Goal: Task Accomplishment & Management: Use online tool/utility

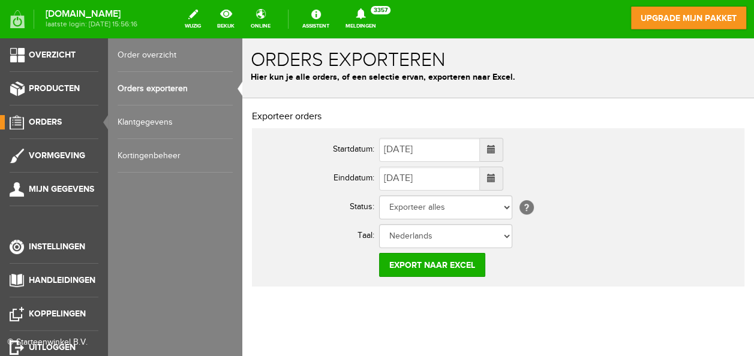
click at [46, 127] on link "Orders" at bounding box center [49, 122] width 98 height 14
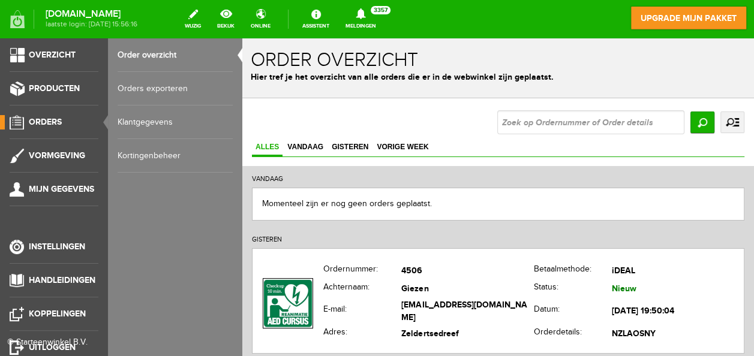
click at [50, 124] on span "Orders" at bounding box center [45, 122] width 33 height 10
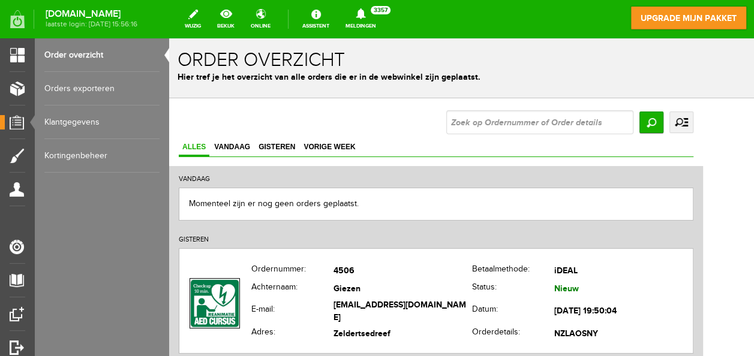
click at [88, 86] on link "Orders exporteren" at bounding box center [101, 89] width 115 height 34
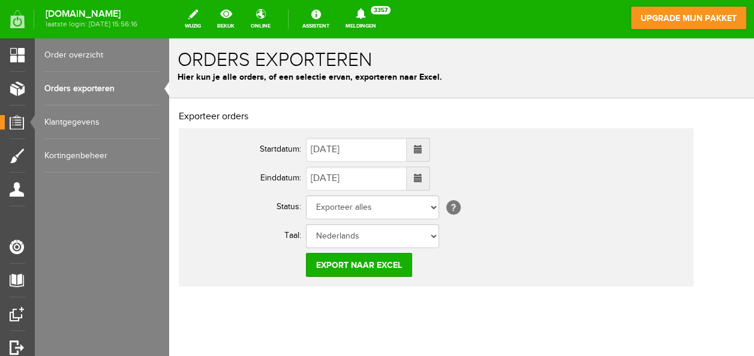
click at [422, 152] on span at bounding box center [418, 149] width 8 height 8
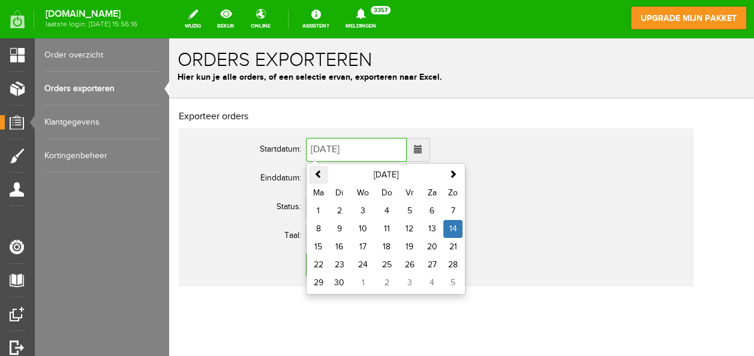
click at [320, 173] on span at bounding box center [318, 174] width 8 height 8
click at [341, 204] on td "1" at bounding box center [339, 211] width 23 height 18
type input "[DATE]"
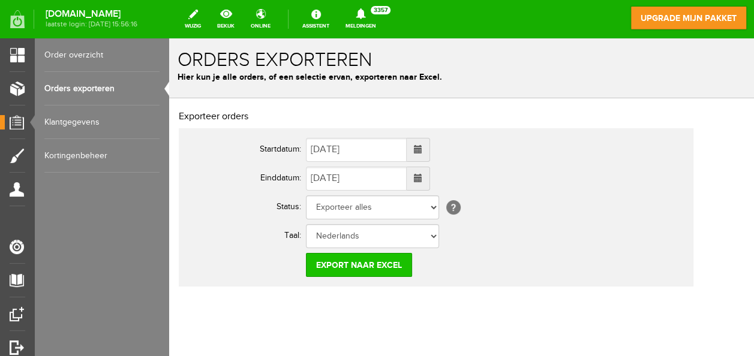
click at [340, 263] on input "Export naar Excel" at bounding box center [359, 265] width 106 height 24
